Goal: Use online tool/utility: Utilize a website feature to perform a specific function

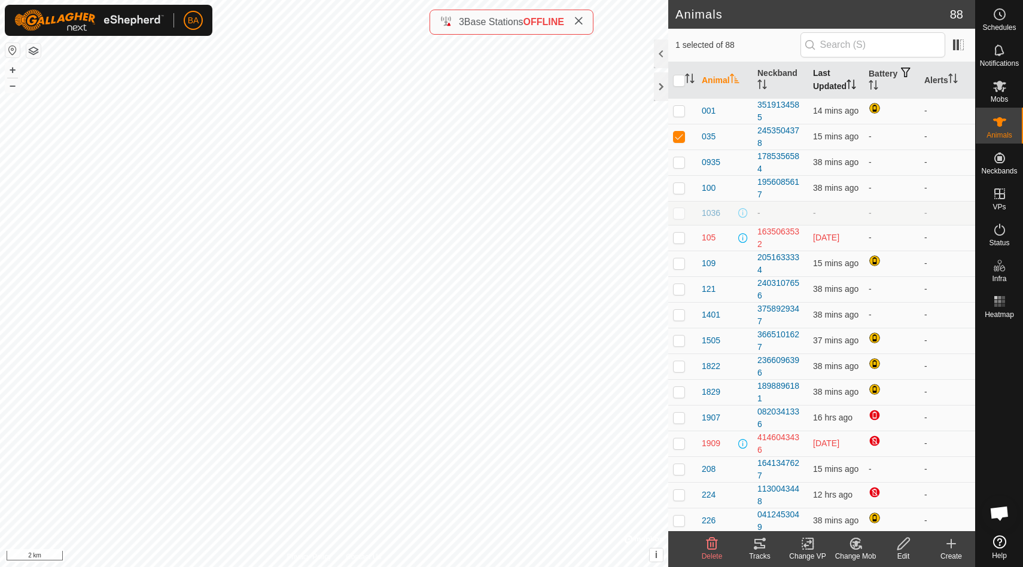
click at [839, 78] on th "Last Updated" at bounding box center [836, 80] width 56 height 36
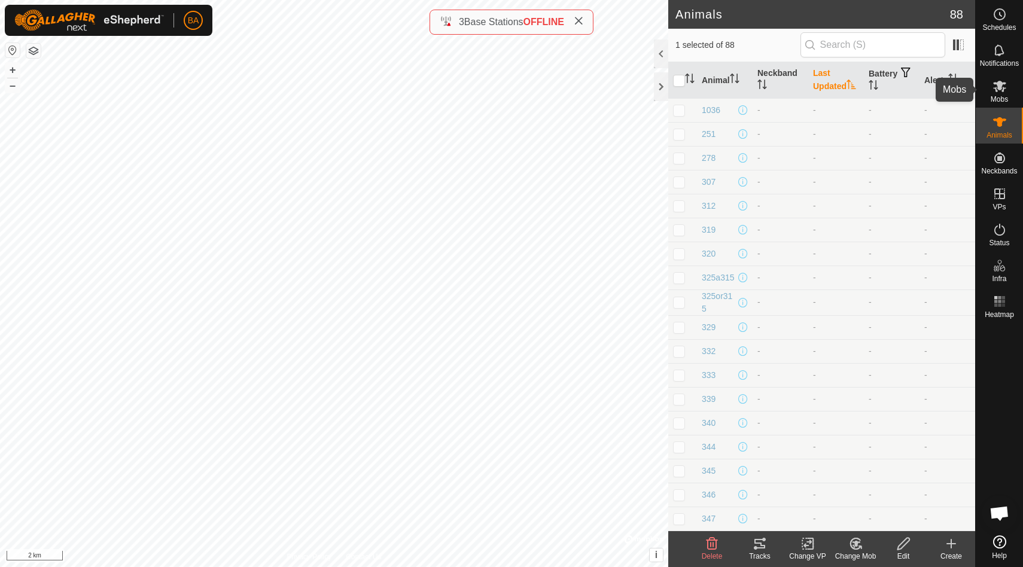
click at [989, 86] on div "Mobs" at bounding box center [999, 90] width 47 height 36
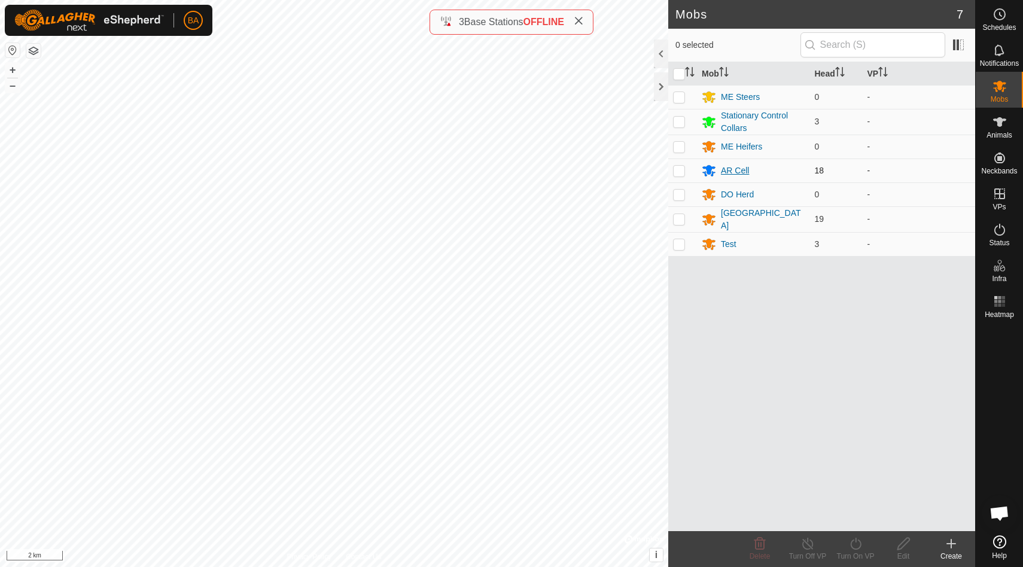
click at [742, 165] on div "AR Cell" at bounding box center [735, 170] width 28 height 13
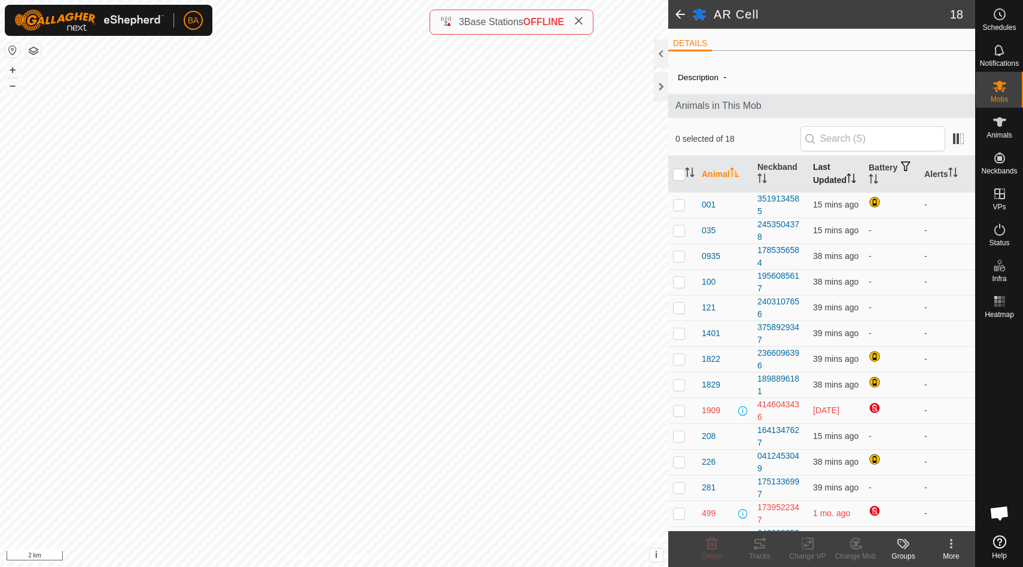
click at [828, 170] on th "Last Updated" at bounding box center [836, 174] width 56 height 36
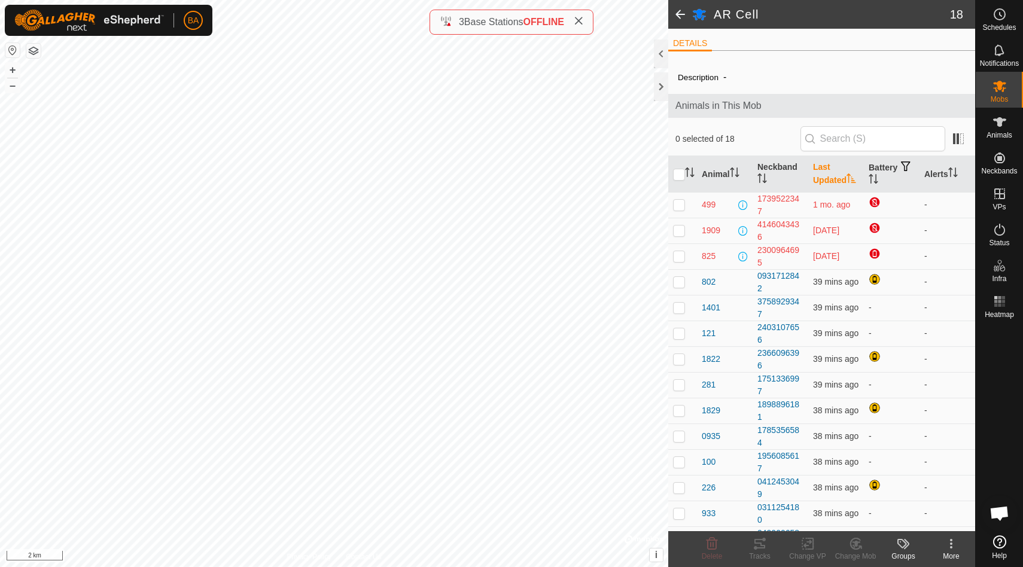
click at [828, 170] on th "Last Updated" at bounding box center [836, 174] width 56 height 36
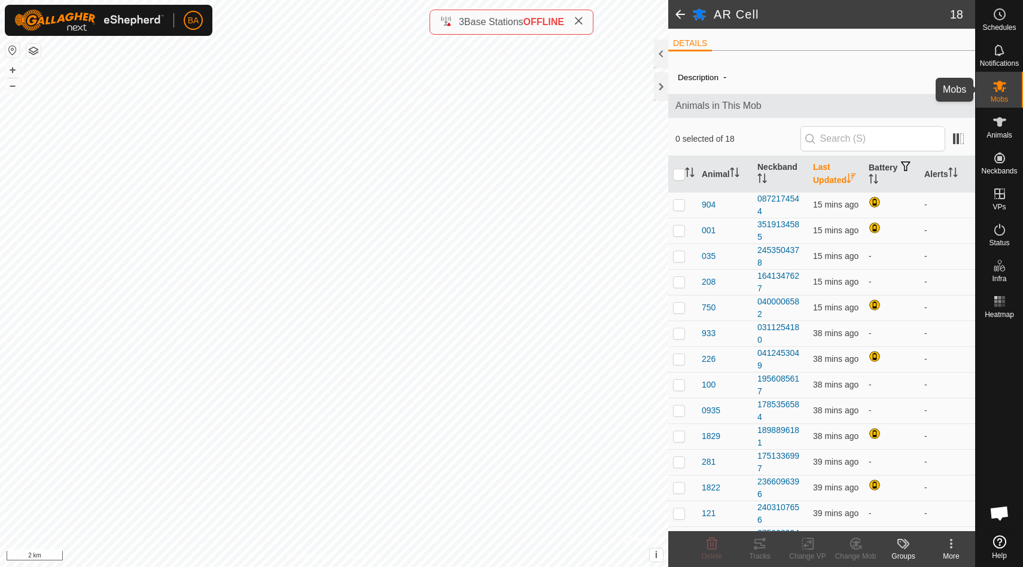
click at [1007, 90] on es-mob-svg-icon at bounding box center [1000, 86] width 22 height 19
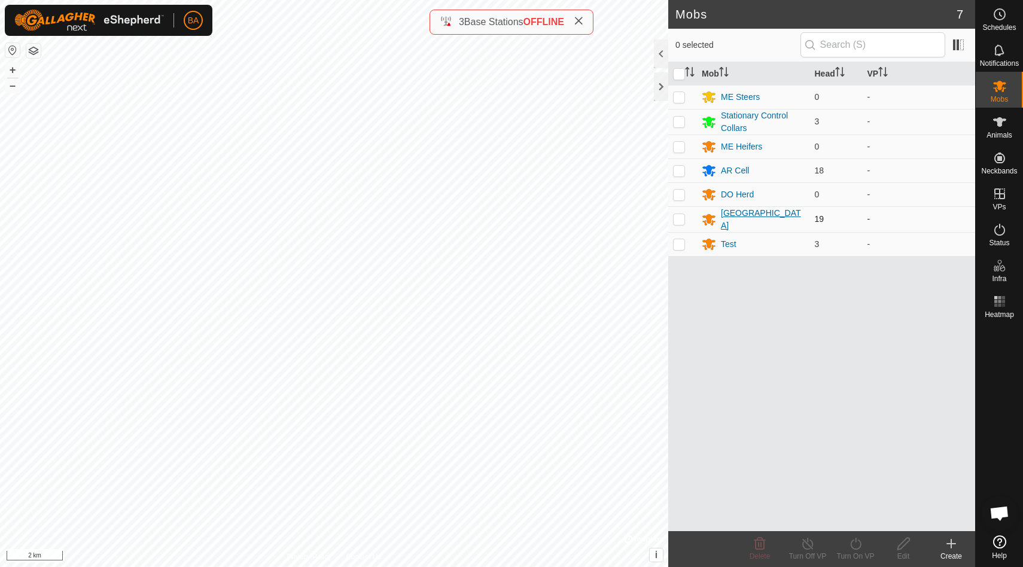
click at [755, 221] on div "[GEOGRAPHIC_DATA]" at bounding box center [763, 219] width 84 height 25
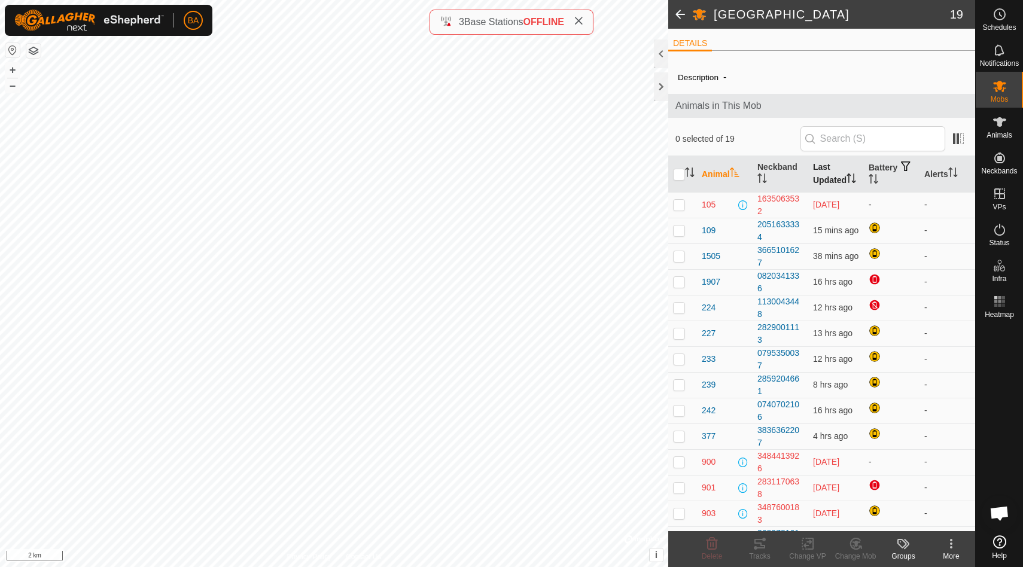
click at [839, 172] on th "Last Updated" at bounding box center [836, 174] width 56 height 36
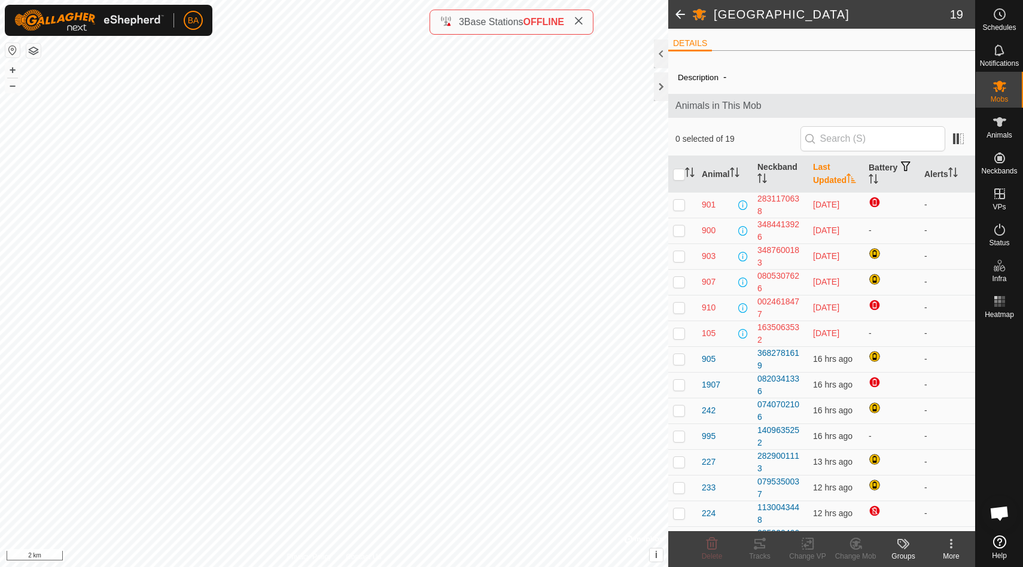
click at [582, 23] on icon at bounding box center [579, 21] width 10 height 10
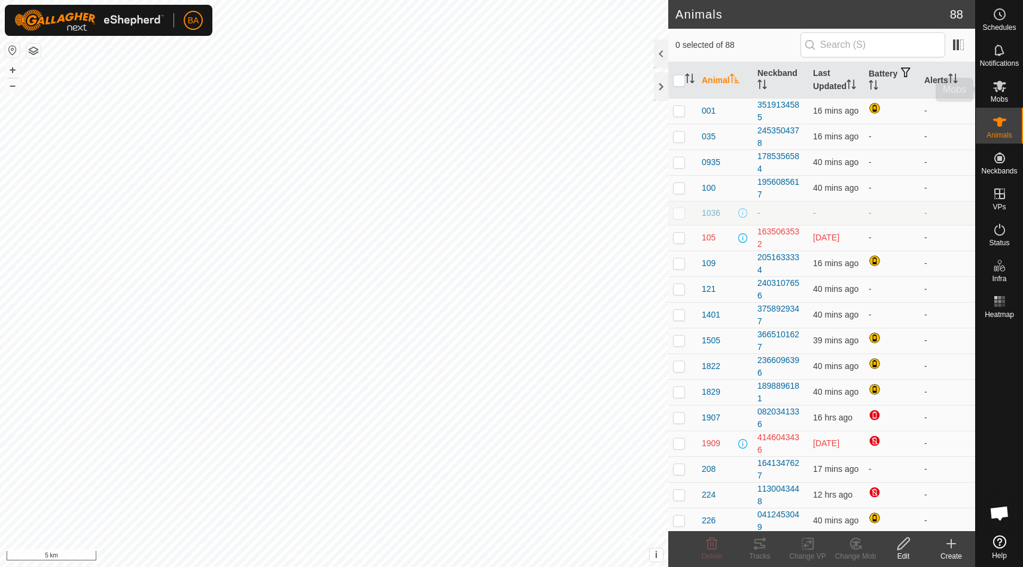
click at [1003, 90] on icon at bounding box center [999, 86] width 13 height 11
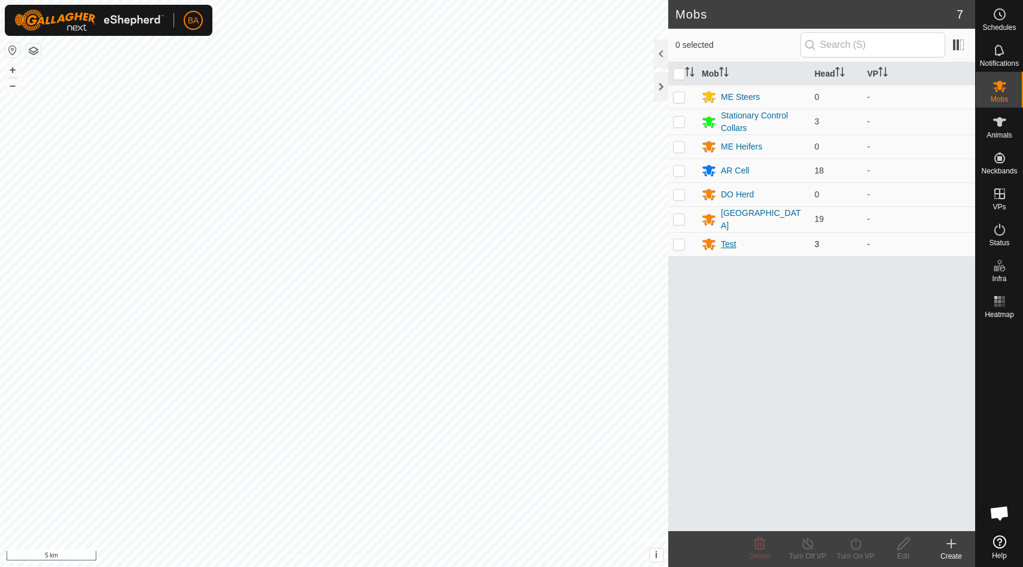
click at [732, 242] on div "Test" at bounding box center [729, 244] width 16 height 13
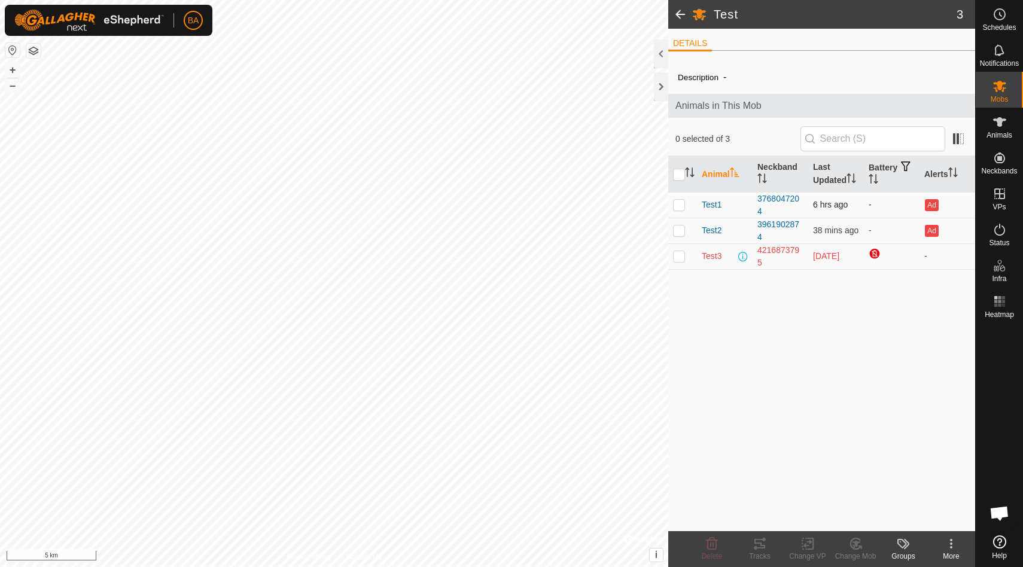
click at [680, 207] on p-checkbox at bounding box center [679, 205] width 12 height 10
checkbox input "true"
click at [681, 231] on p-checkbox at bounding box center [679, 231] width 12 height 10
checkbox input "true"
click at [760, 546] on icon at bounding box center [759, 544] width 11 height 10
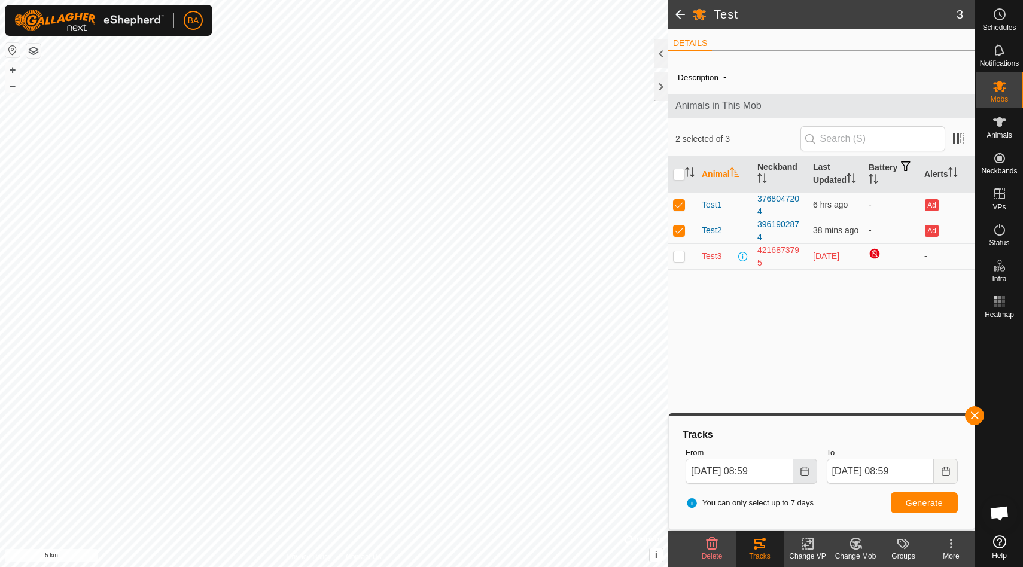
click at [807, 476] on button "Choose Date" at bounding box center [805, 471] width 24 height 25
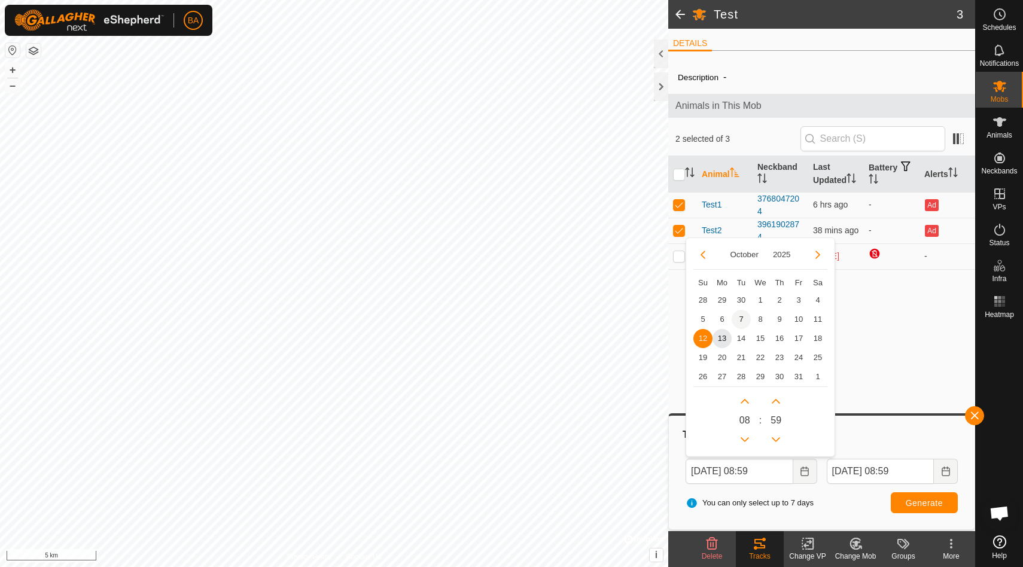
click at [739, 319] on span "7" at bounding box center [741, 319] width 19 height 19
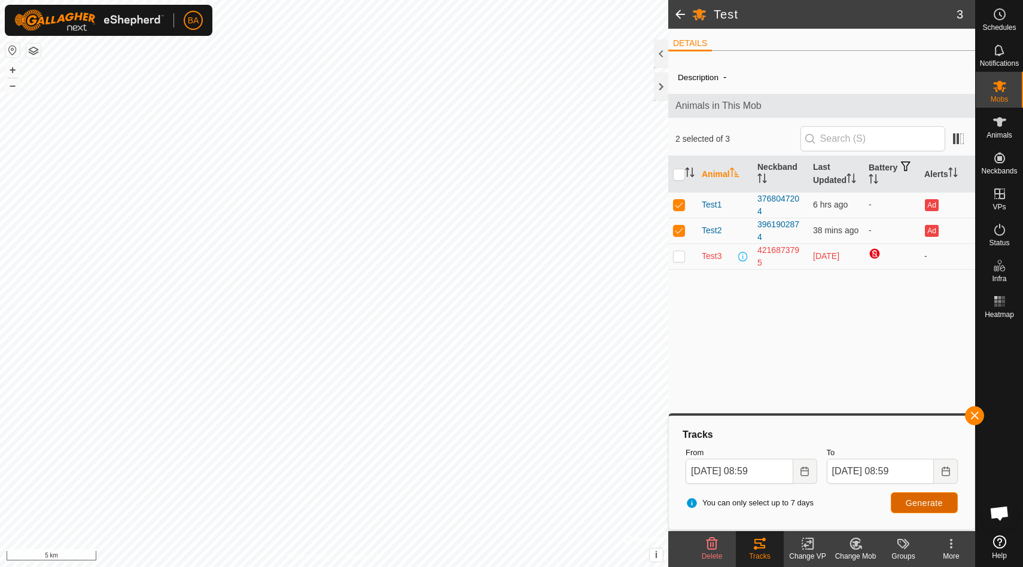
click at [921, 503] on span "Generate" at bounding box center [924, 503] width 37 height 10
click at [805, 474] on icon "Choose Date" at bounding box center [805, 472] width 10 height 10
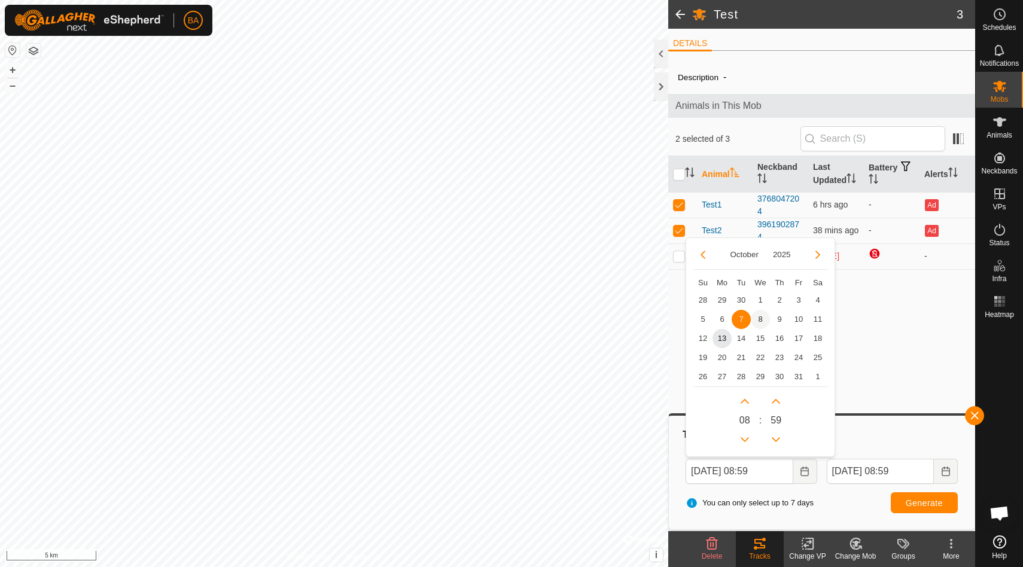
click at [761, 314] on span "8" at bounding box center [760, 319] width 19 height 19
type input "[DATE] 08:59"
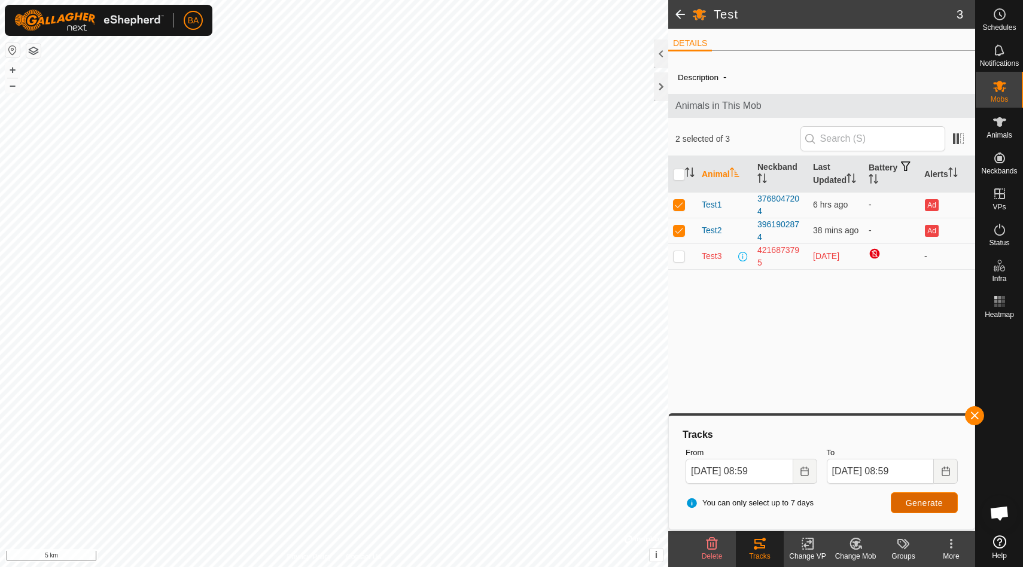
click at [906, 506] on span "Generate" at bounding box center [924, 503] width 37 height 10
